Goal: Obtain resource: Download file/media

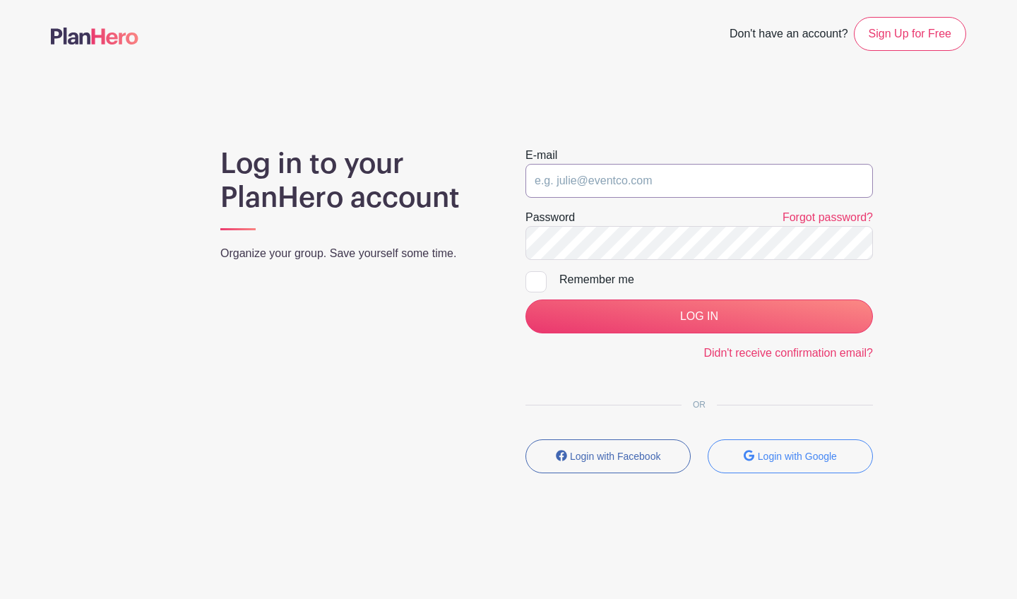
drag, startPoint x: 0, startPoint y: 0, endPoint x: 568, endPoint y: 184, distance: 597.4
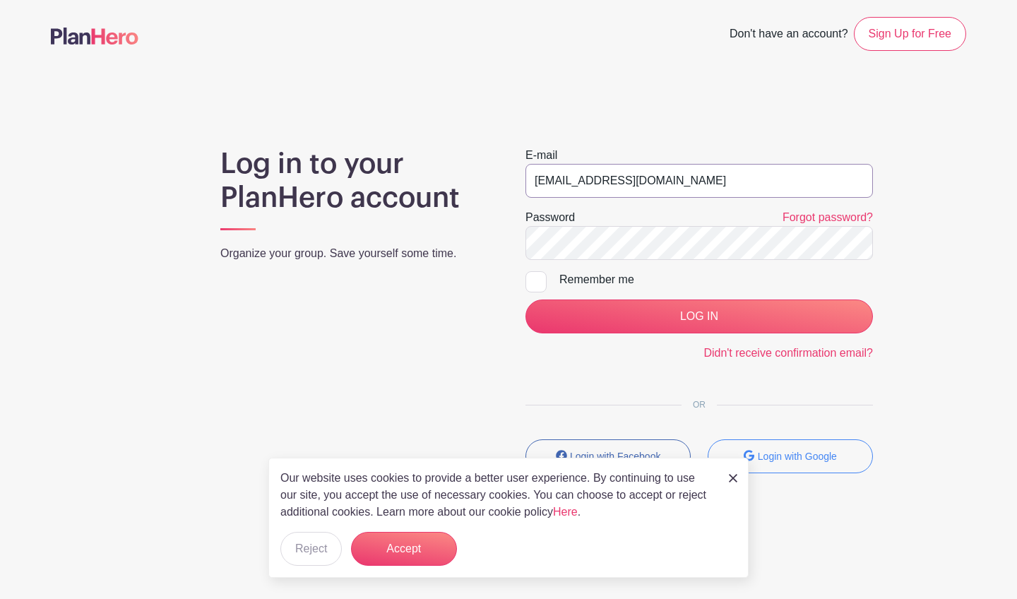
type input "[EMAIL_ADDRESS][DOMAIN_NAME]"
click at [738, 316] on input "LOG IN" at bounding box center [698, 316] width 347 height 34
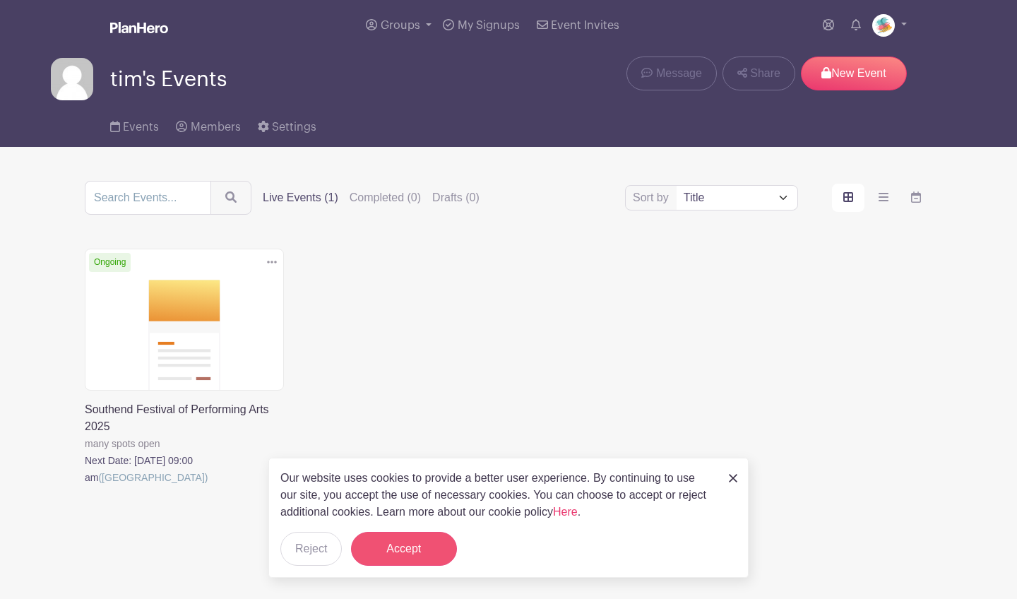
click at [427, 547] on button "Accept" at bounding box center [404, 549] width 106 height 34
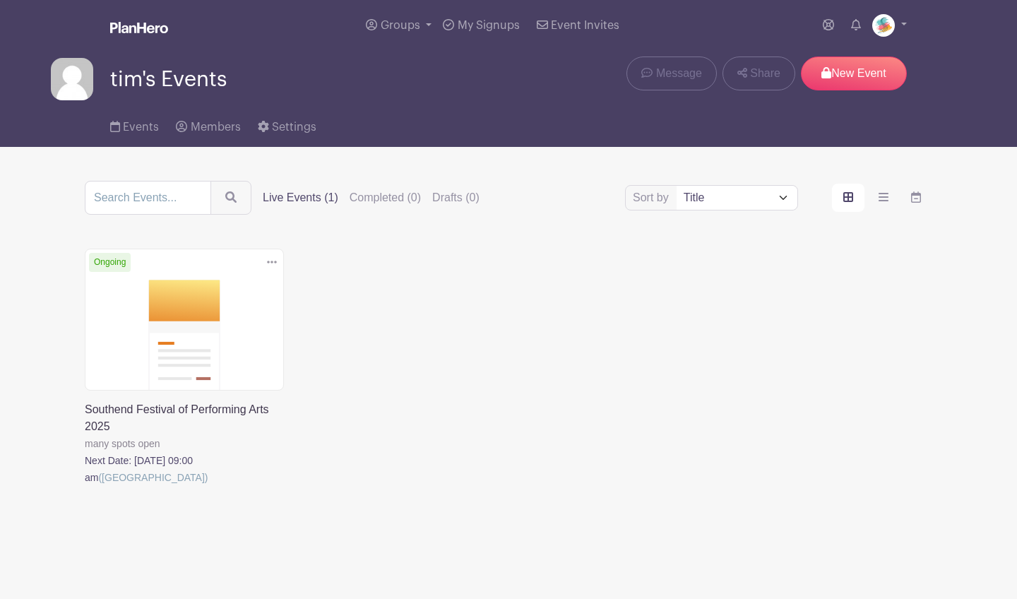
click at [85, 486] on link at bounding box center [85, 486] width 0 height 0
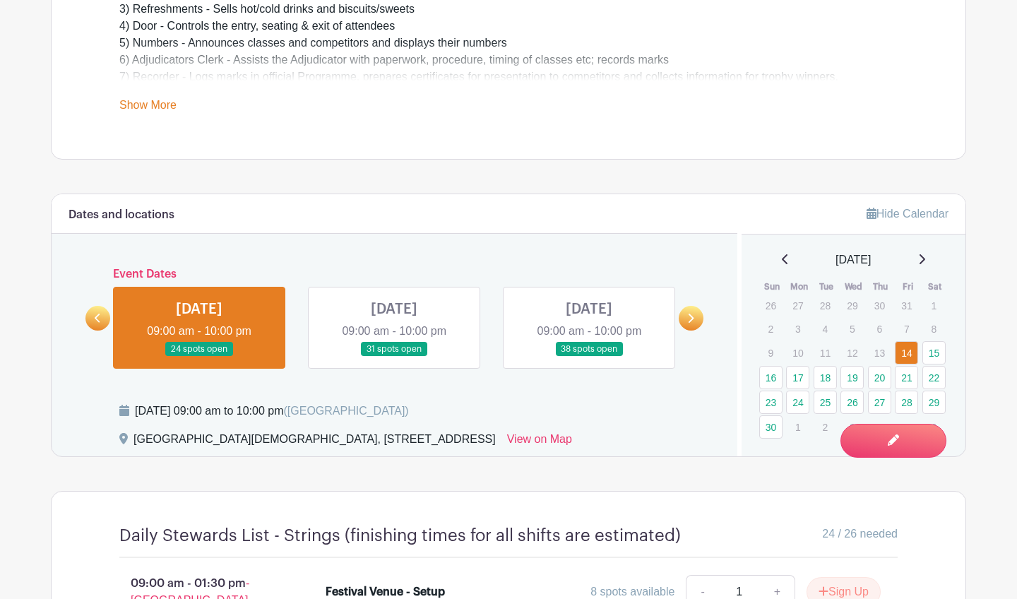
scroll to position [607, 0]
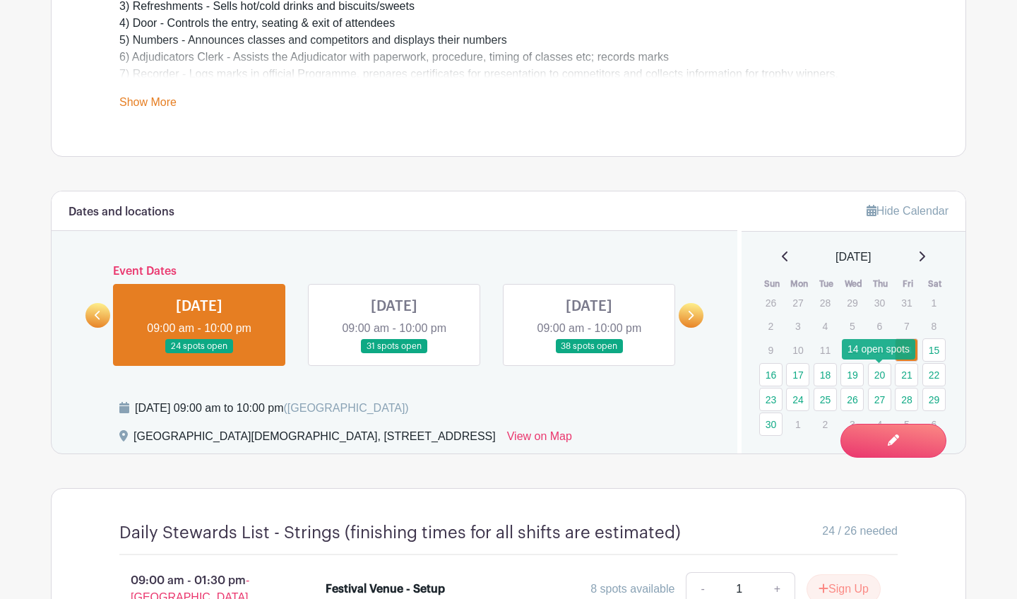
click at [874, 375] on link "20" at bounding box center [879, 374] width 23 height 23
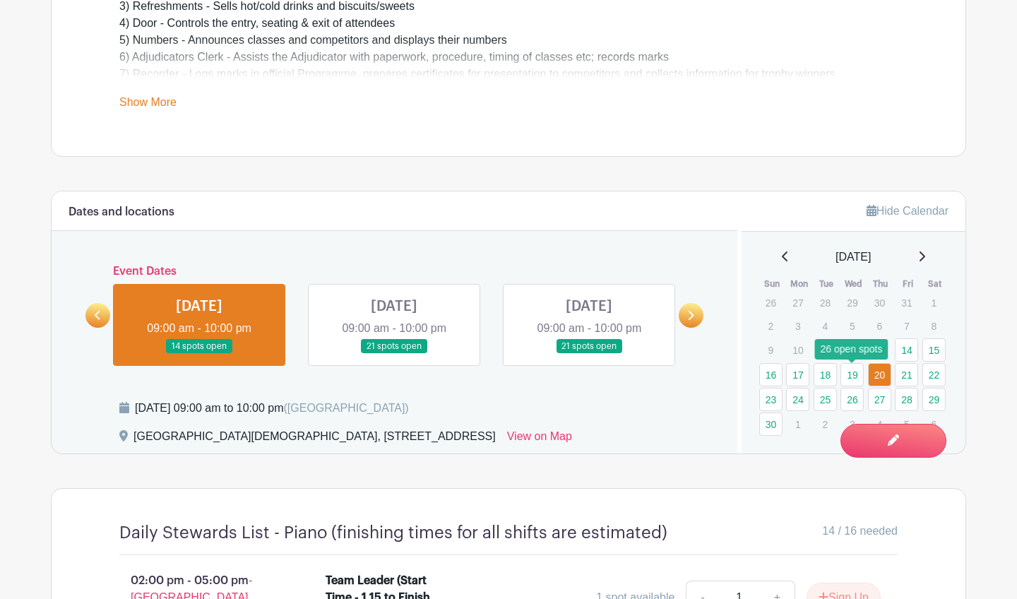
click at [856, 376] on link "19" at bounding box center [851, 374] width 23 height 23
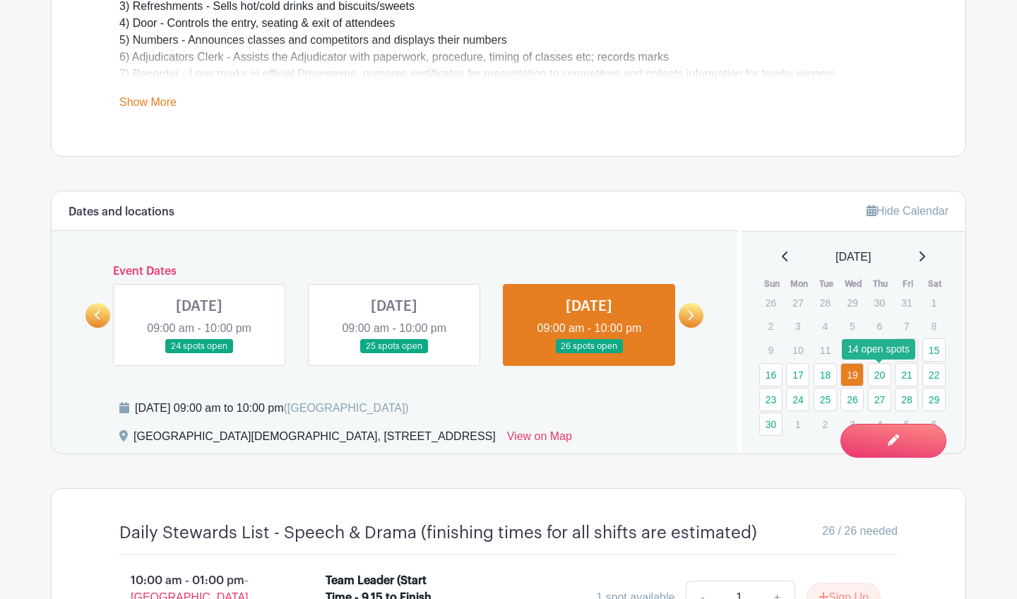
click at [879, 376] on link "20" at bounding box center [879, 374] width 23 height 23
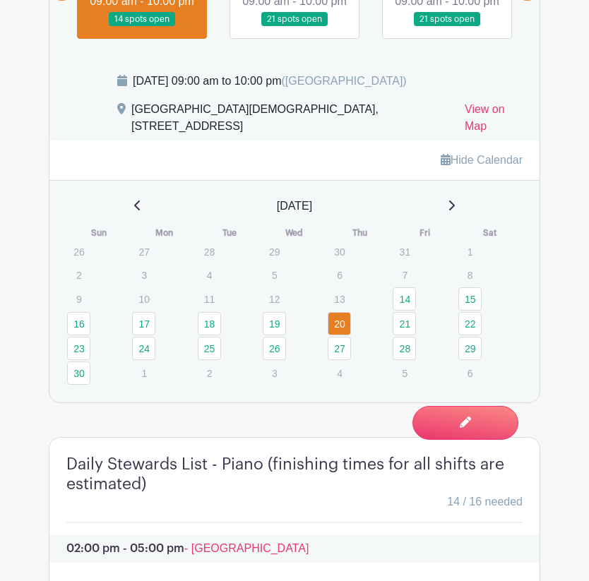
scroll to position [1039, 0]
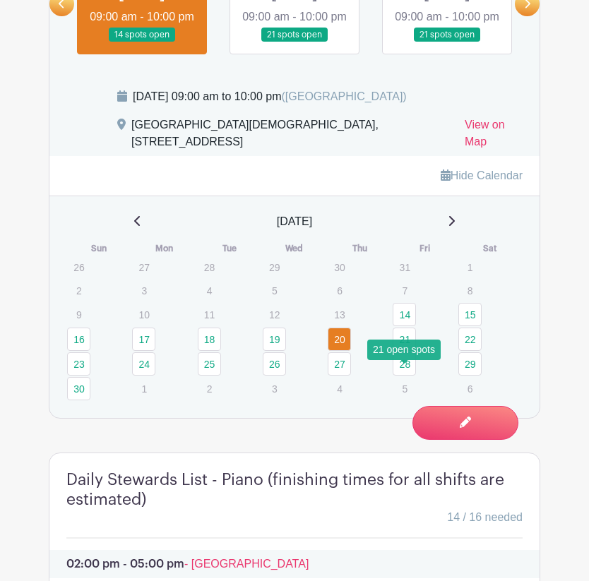
click at [403, 351] on link "21" at bounding box center [404, 339] width 23 height 23
click at [405, 351] on link "21" at bounding box center [404, 339] width 23 height 23
click at [372, 376] on td "27" at bounding box center [359, 364] width 65 height 25
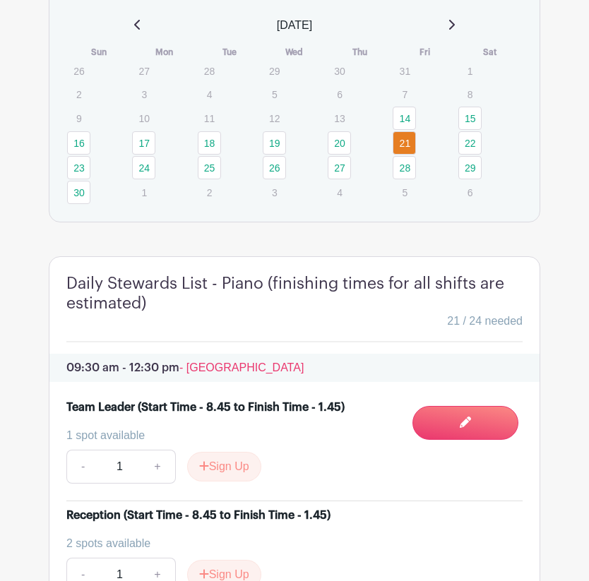
scroll to position [1235, 0]
click at [429, 205] on td "5" at bounding box center [424, 192] width 65 height 25
click at [467, 155] on link "22" at bounding box center [469, 142] width 23 height 23
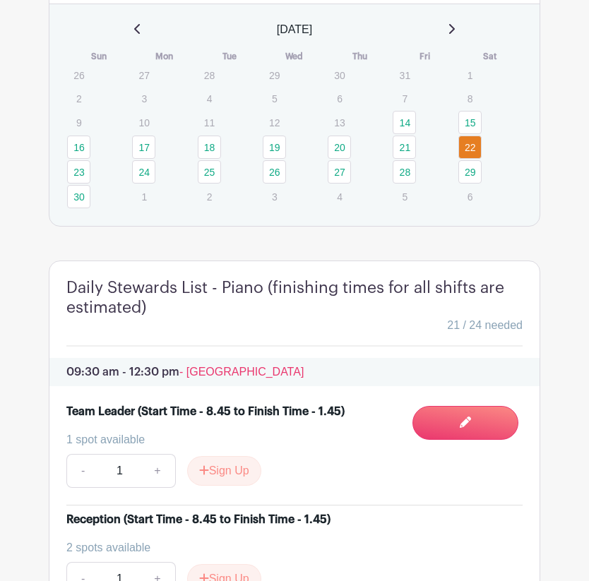
scroll to position [1198, 0]
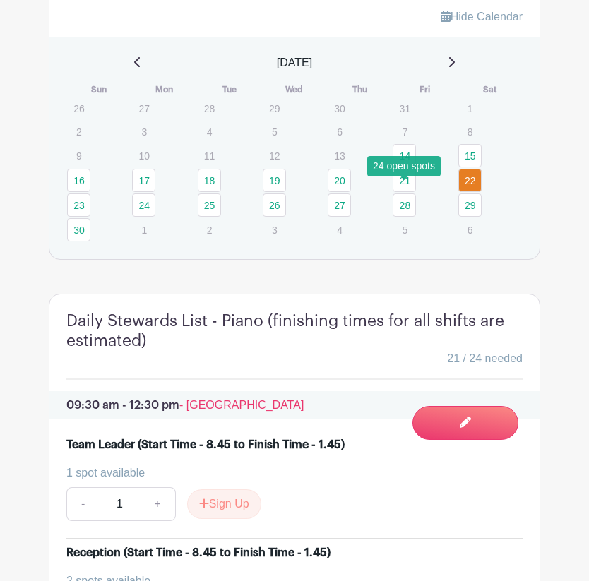
click at [404, 167] on link "14" at bounding box center [404, 155] width 23 height 23
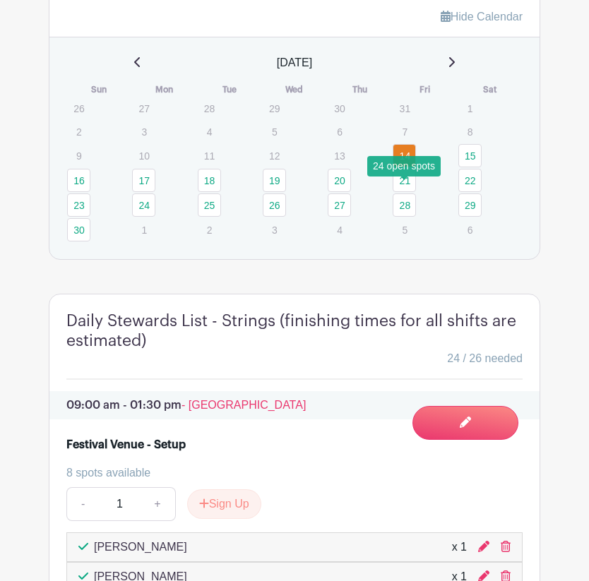
click at [409, 167] on link "14" at bounding box center [404, 155] width 23 height 23
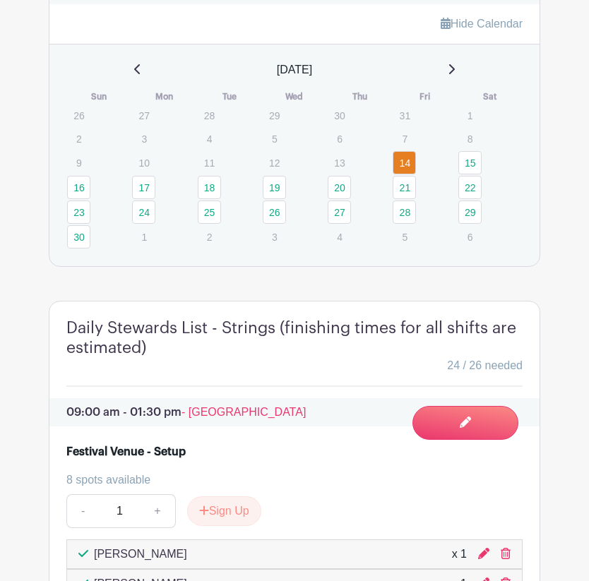
scroll to position [1188, 0]
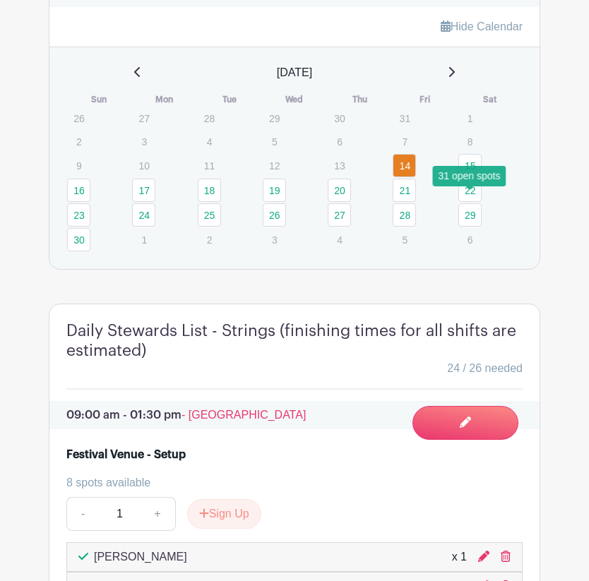
click at [472, 177] on link "15" at bounding box center [469, 165] width 23 height 23
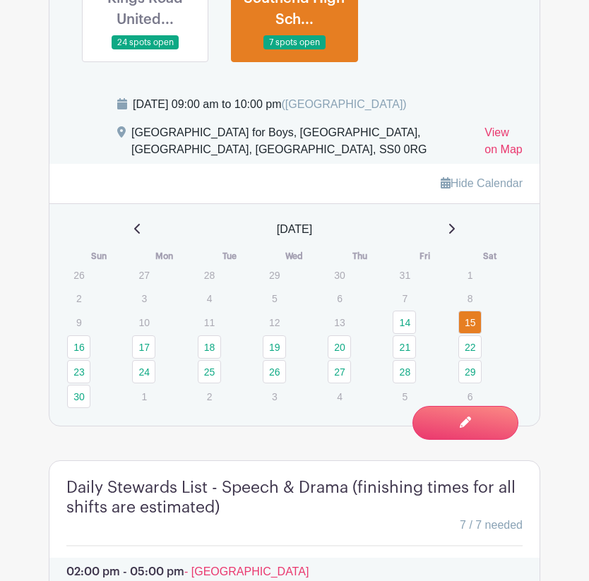
scroll to position [1148, 0]
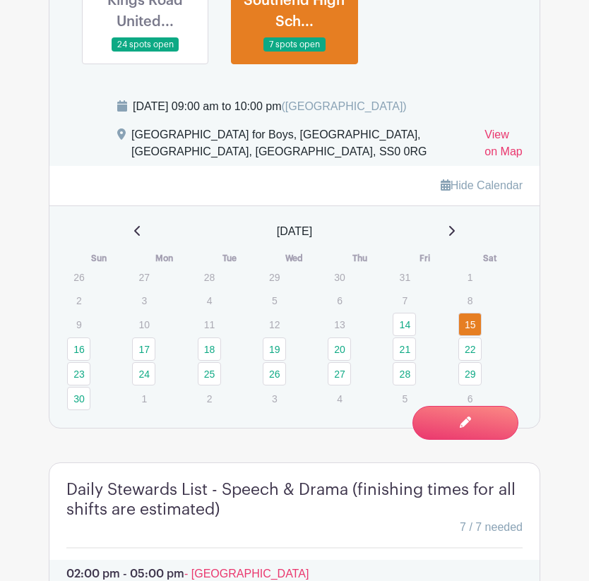
click at [145, 52] on link at bounding box center [145, 52] width 0 height 0
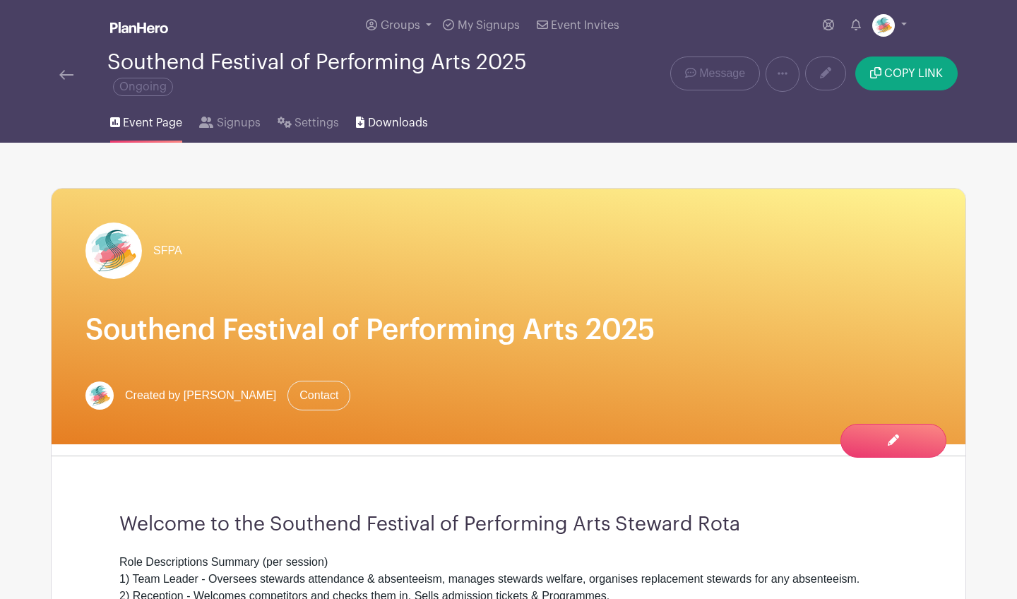
click at [378, 126] on span "Downloads" at bounding box center [398, 122] width 60 height 17
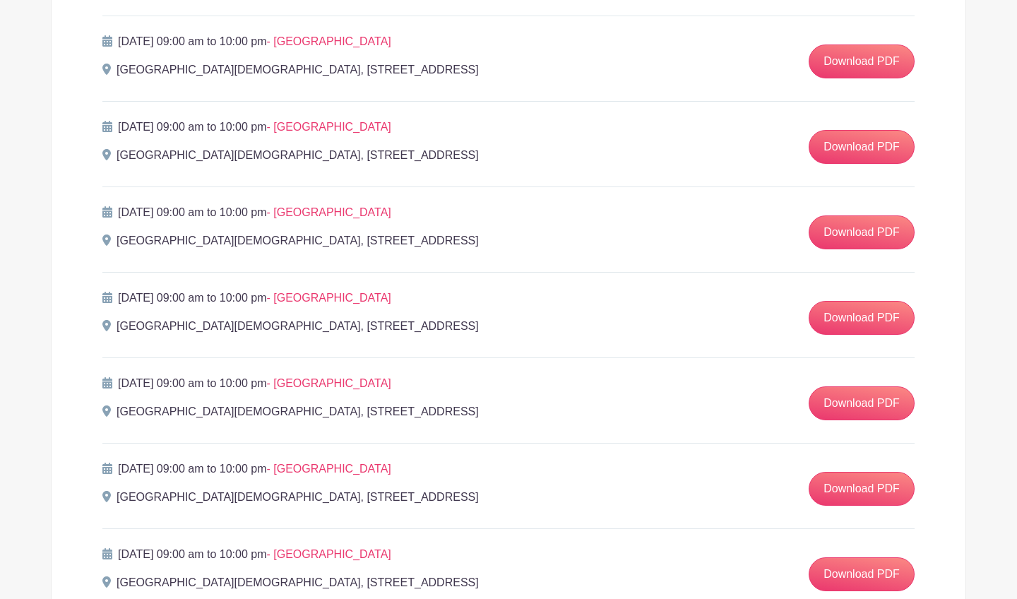
scroll to position [1066, 0]
click at [852, 234] on link "Download PDF" at bounding box center [862, 232] width 106 height 34
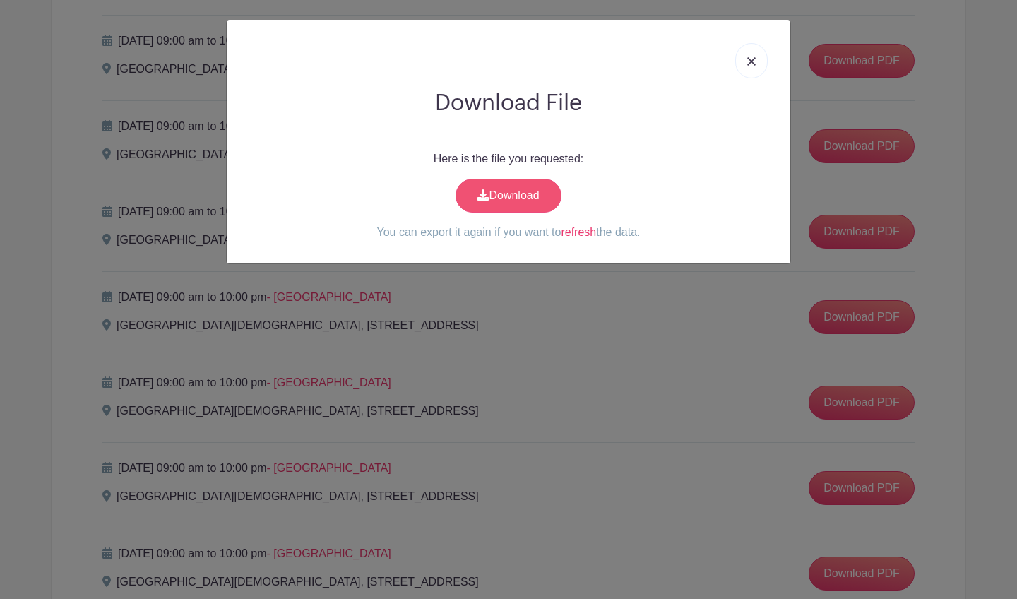
click at [499, 200] on link "Download" at bounding box center [508, 196] width 106 height 34
click at [752, 65] on img at bounding box center [751, 61] width 8 height 8
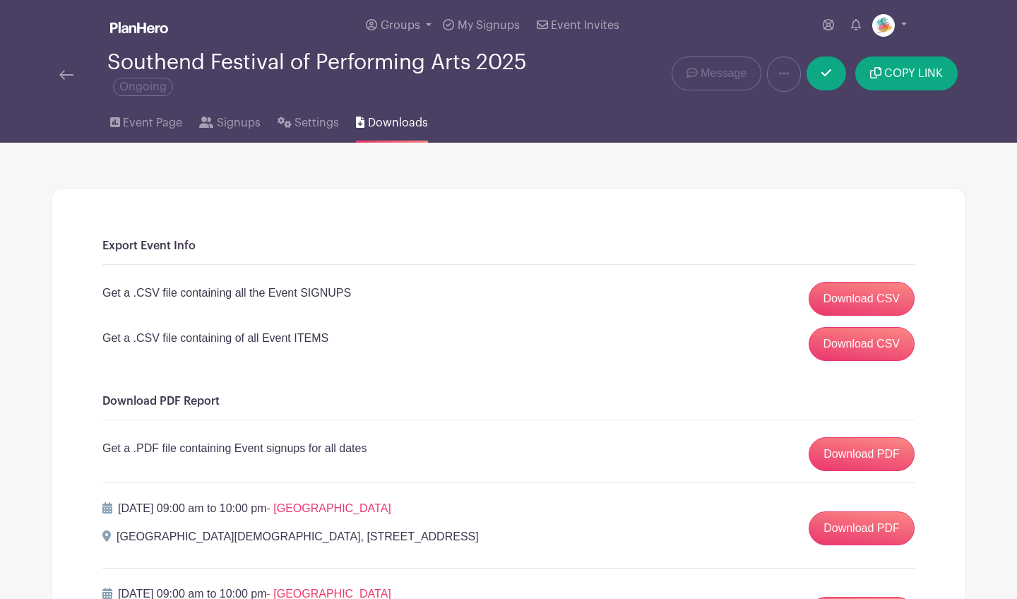
scroll to position [0, 0]
click at [904, 25] on link at bounding box center [889, 25] width 35 height 23
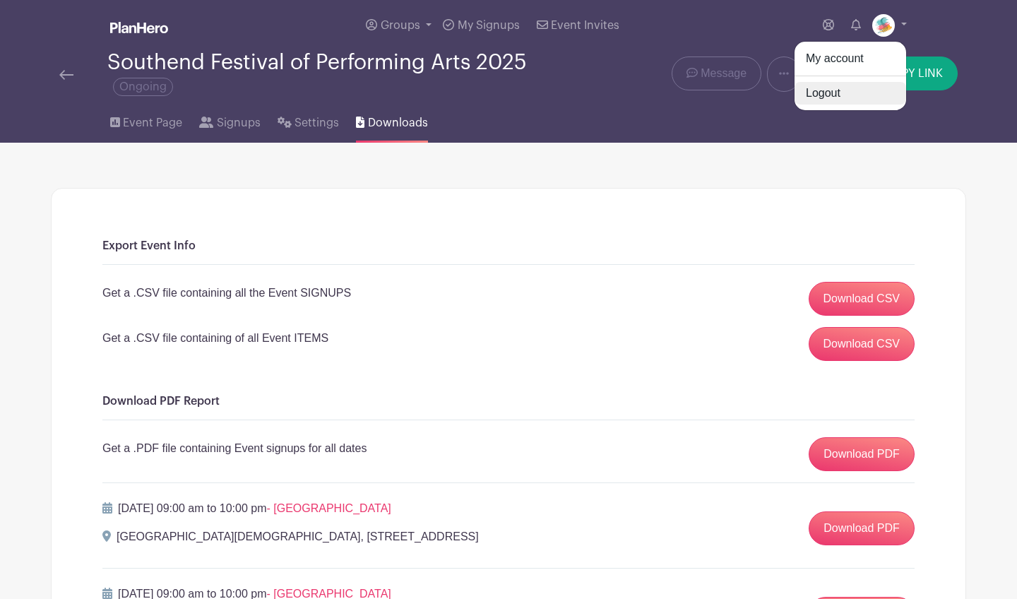
click at [828, 97] on link "Logout" at bounding box center [850, 93] width 112 height 23
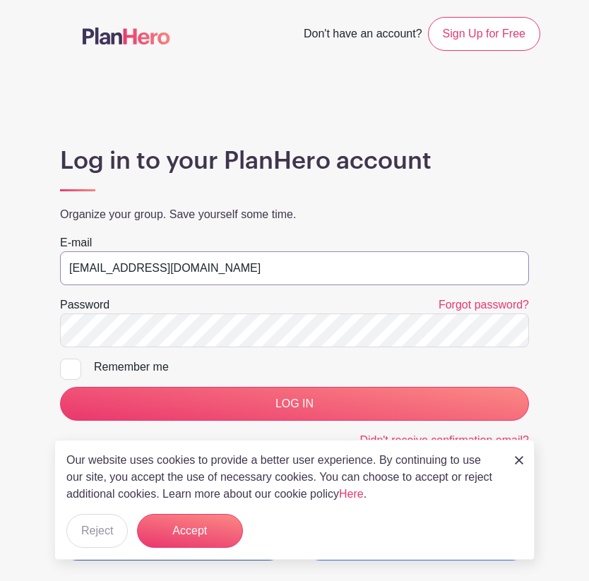
type input "[EMAIL_ADDRESS][DOMAIN_NAME]"
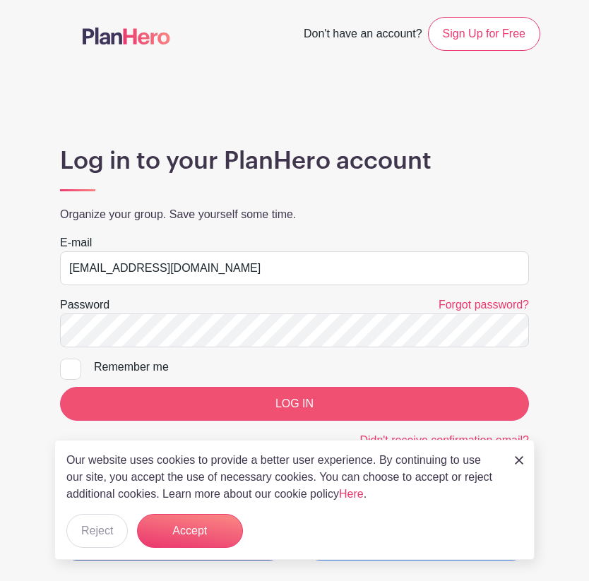
click at [319, 403] on input "LOG IN" at bounding box center [294, 404] width 469 height 34
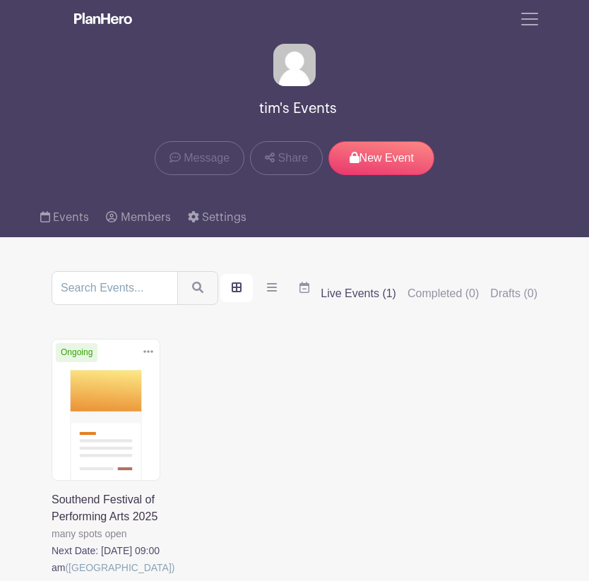
click at [52, 576] on link at bounding box center [52, 576] width 0 height 0
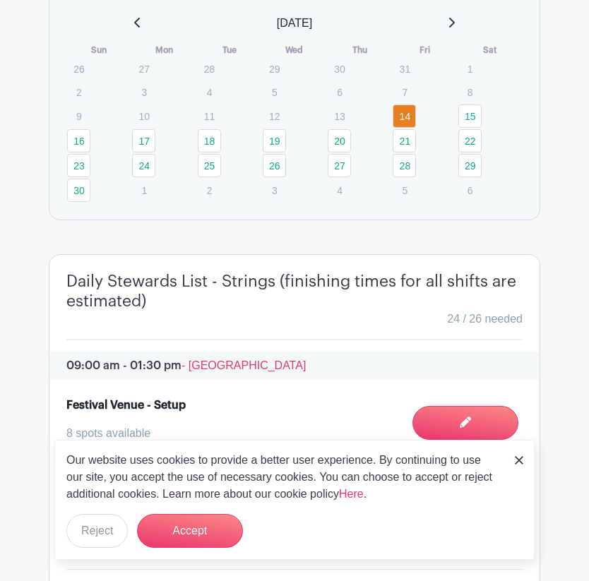
scroll to position [1243, 0]
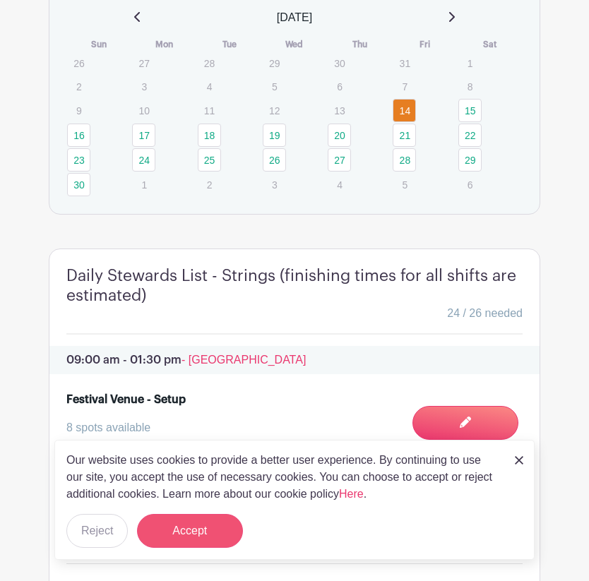
click at [208, 530] on button "Accept" at bounding box center [190, 531] width 106 height 34
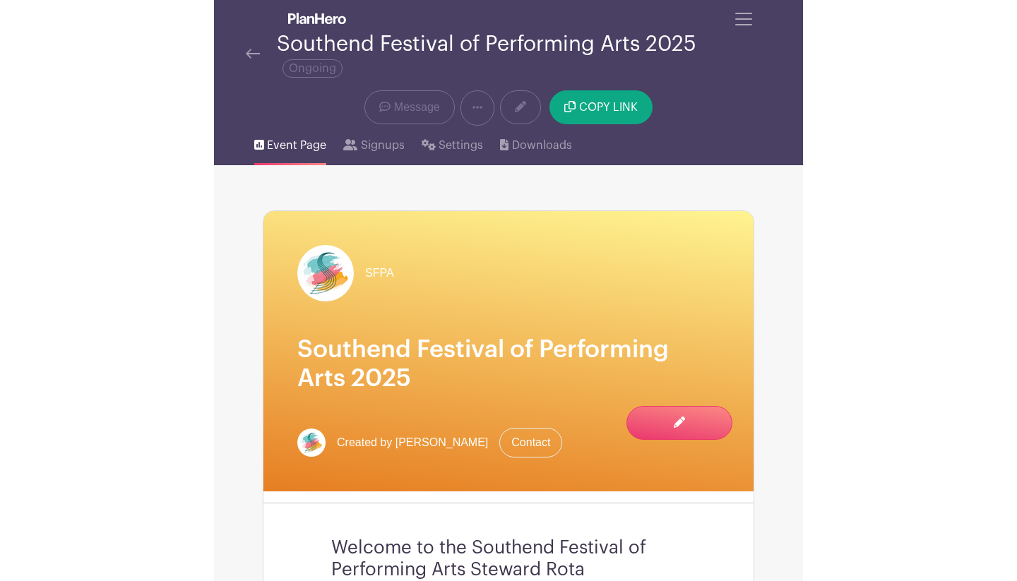
scroll to position [0, 0]
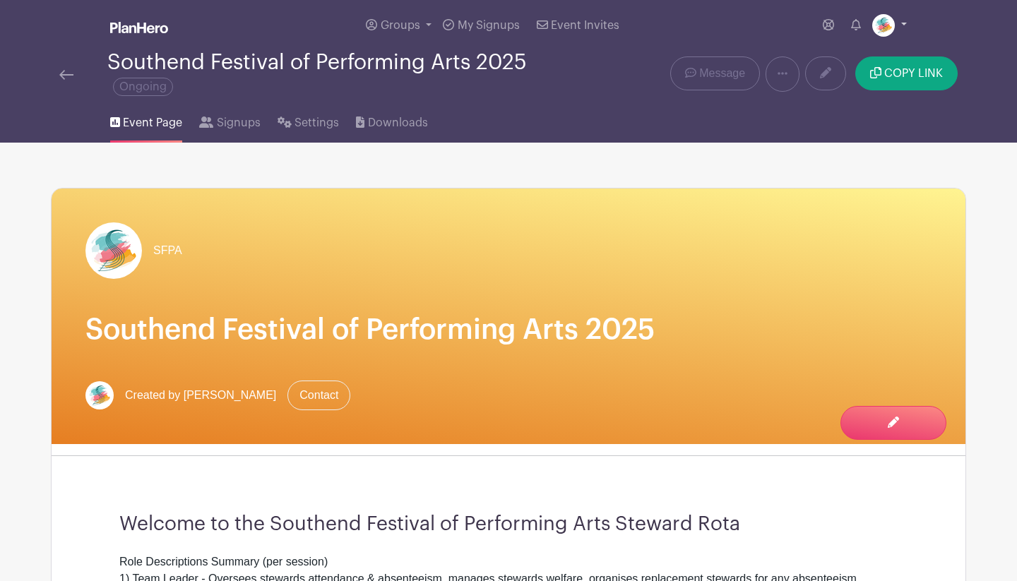
click at [588, 23] on link at bounding box center [889, 25] width 35 height 23
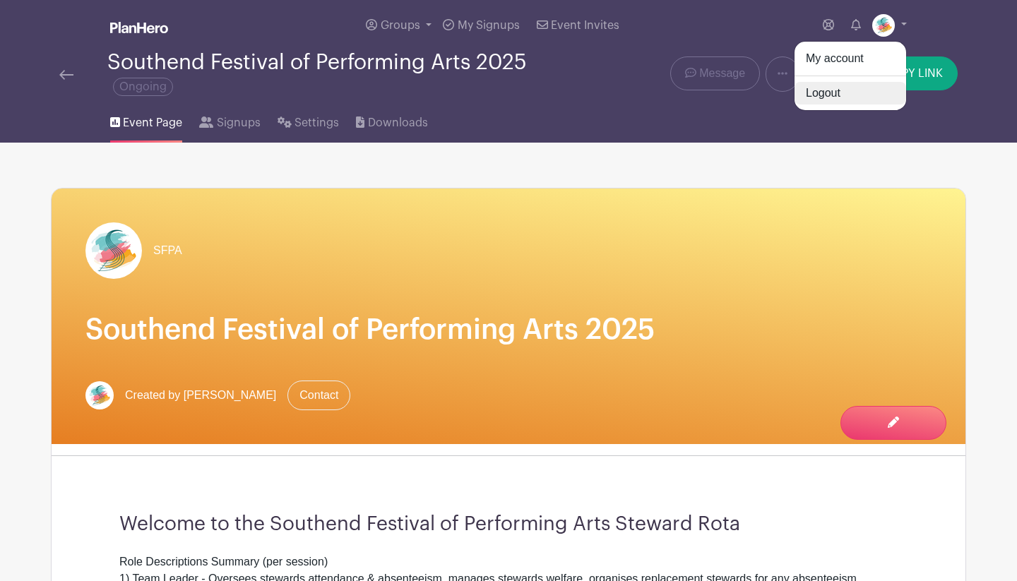
click at [588, 98] on link "Logout" at bounding box center [850, 93] width 112 height 23
